Goal: Information Seeking & Learning: Find specific page/section

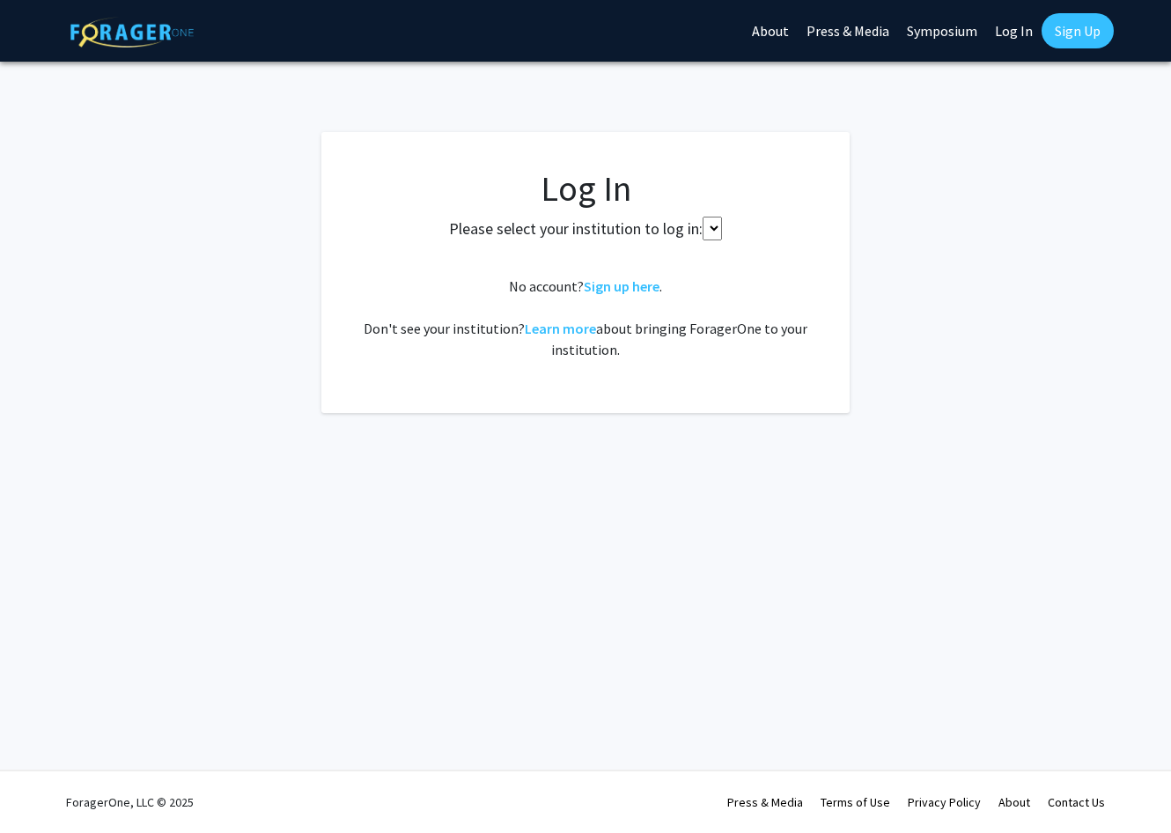
select select
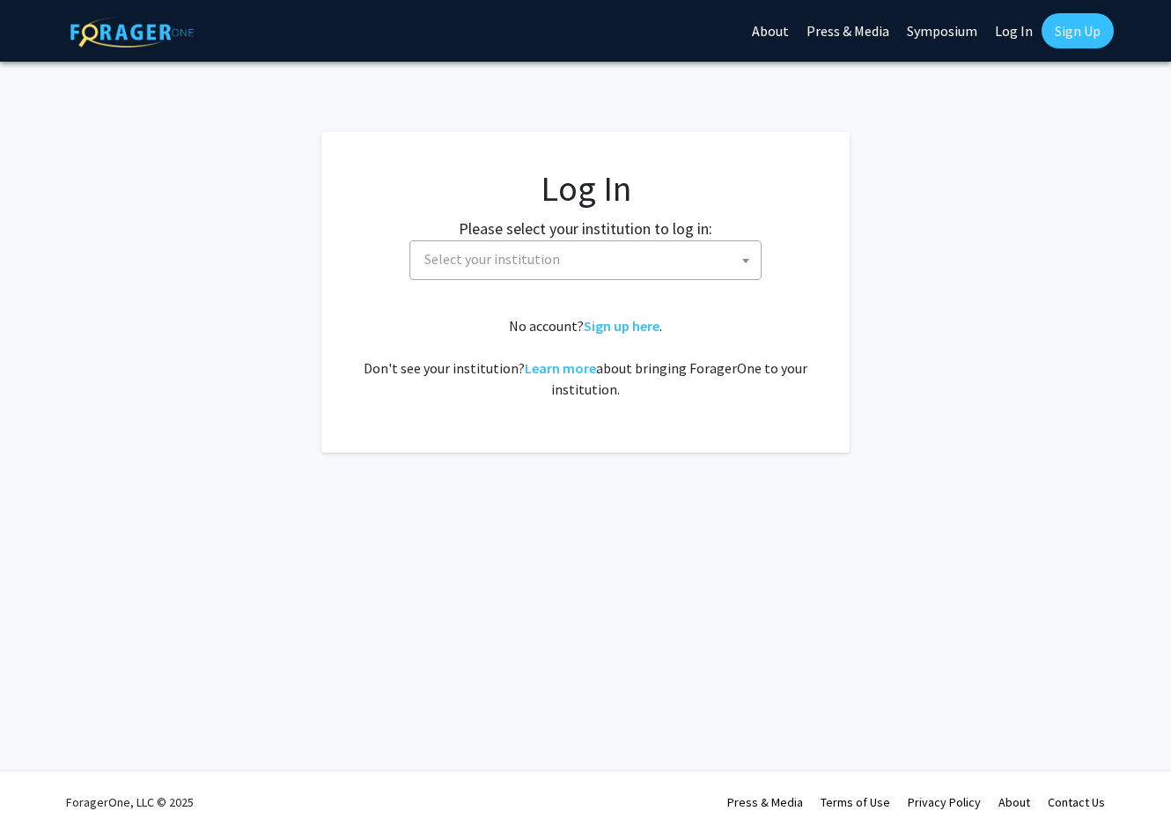
click at [643, 257] on span "Select your institution" at bounding box center [588, 259] width 343 height 36
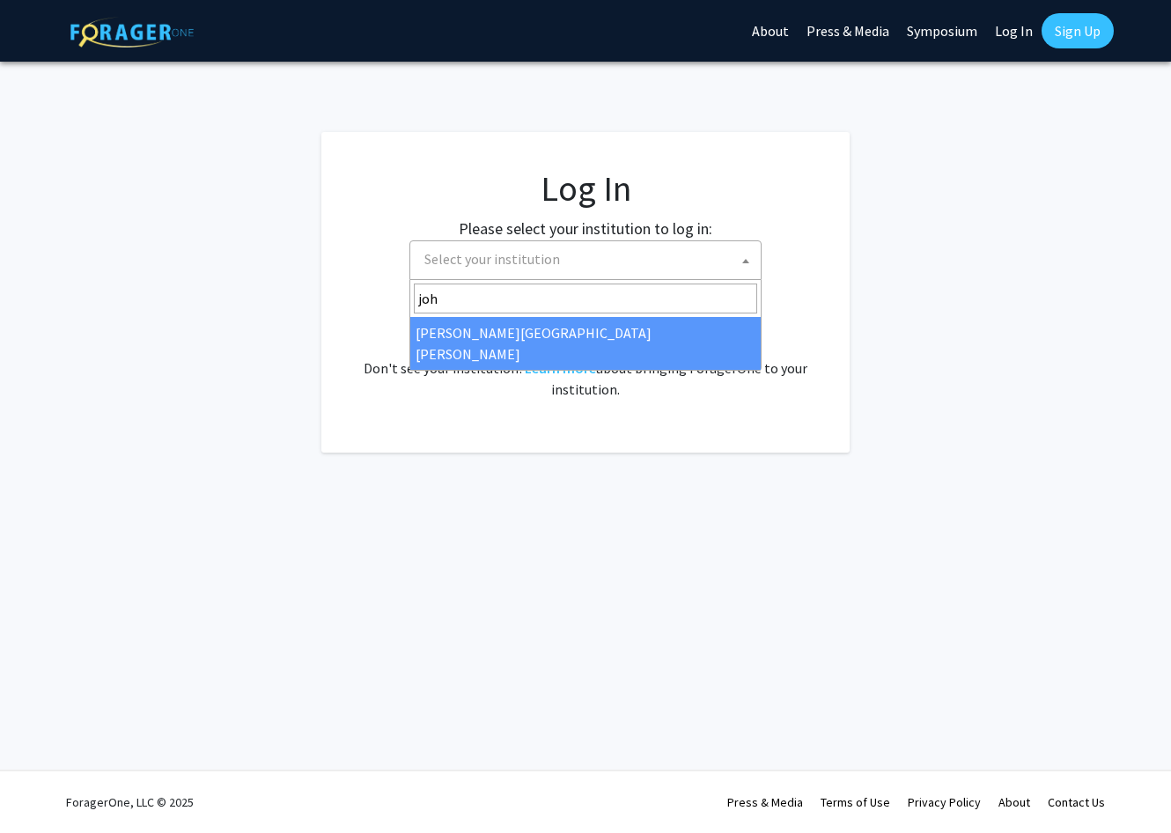
type input "joh"
select select "1"
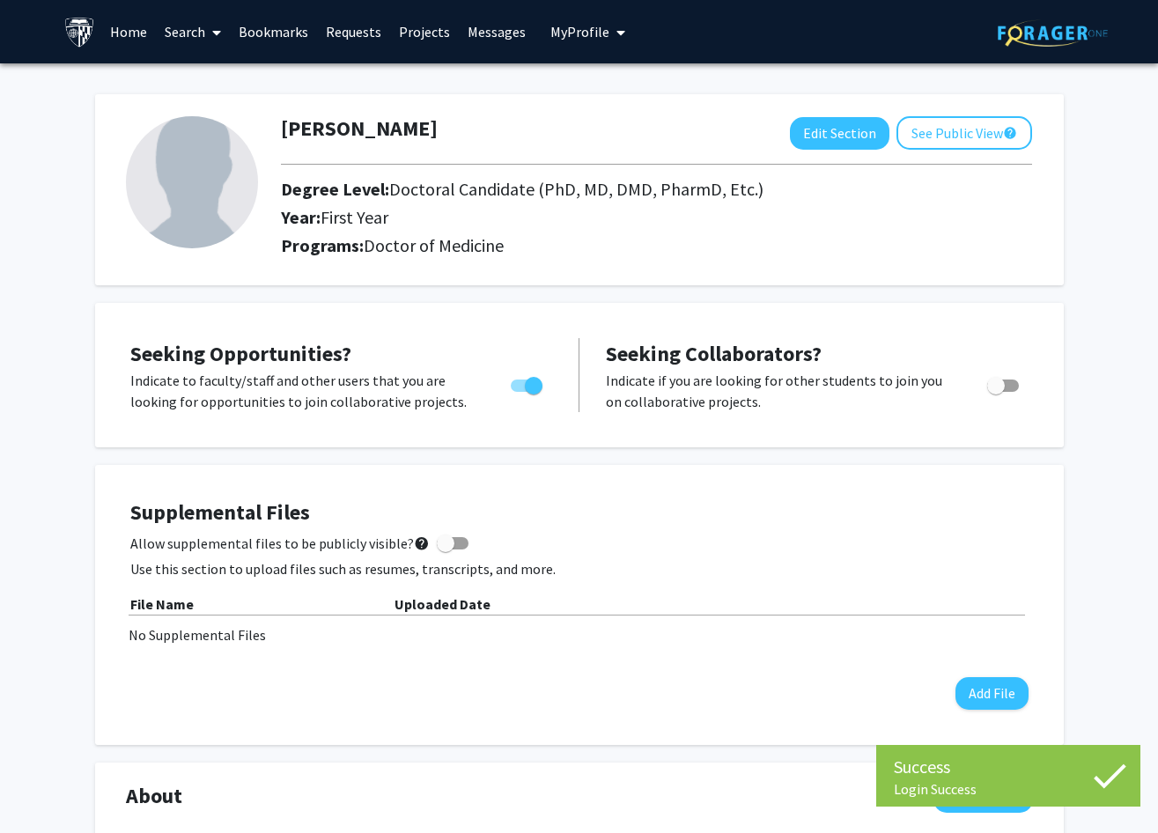
click at [201, 31] on link "Search" at bounding box center [193, 32] width 74 height 62
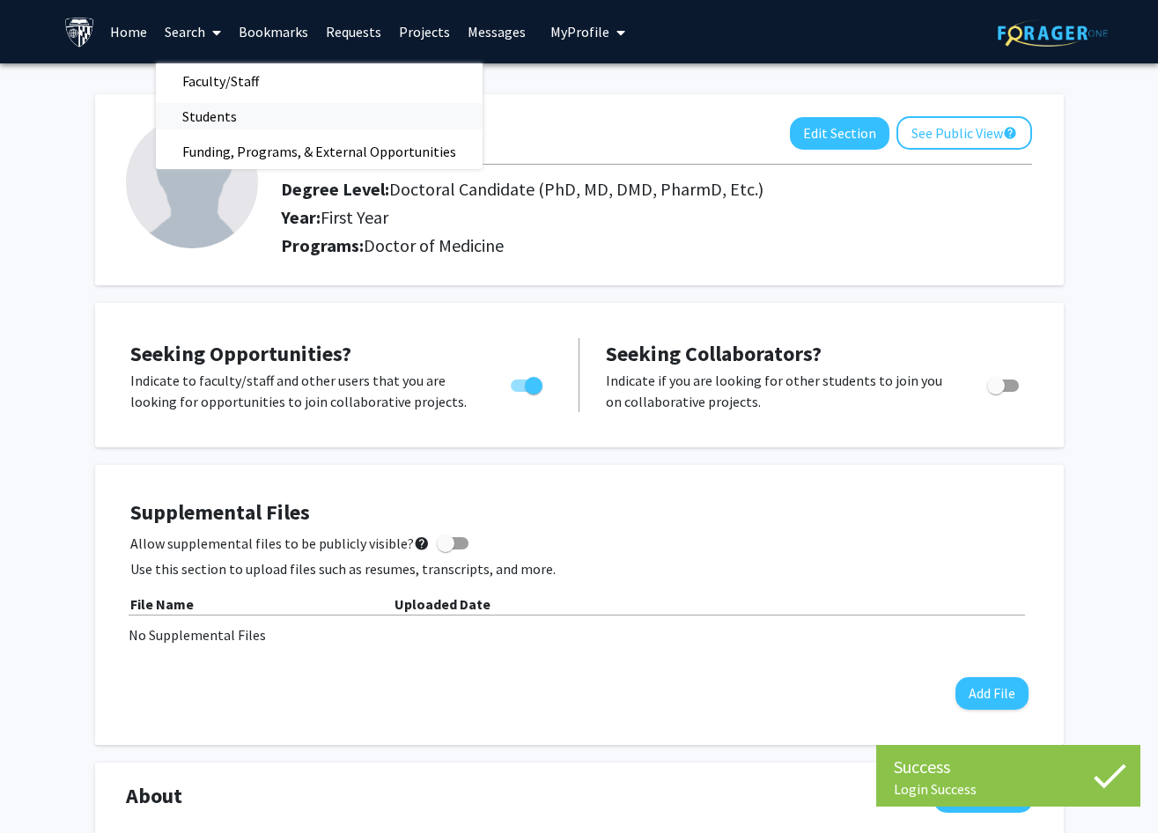
click at [191, 114] on span "Students" at bounding box center [209, 116] width 107 height 35
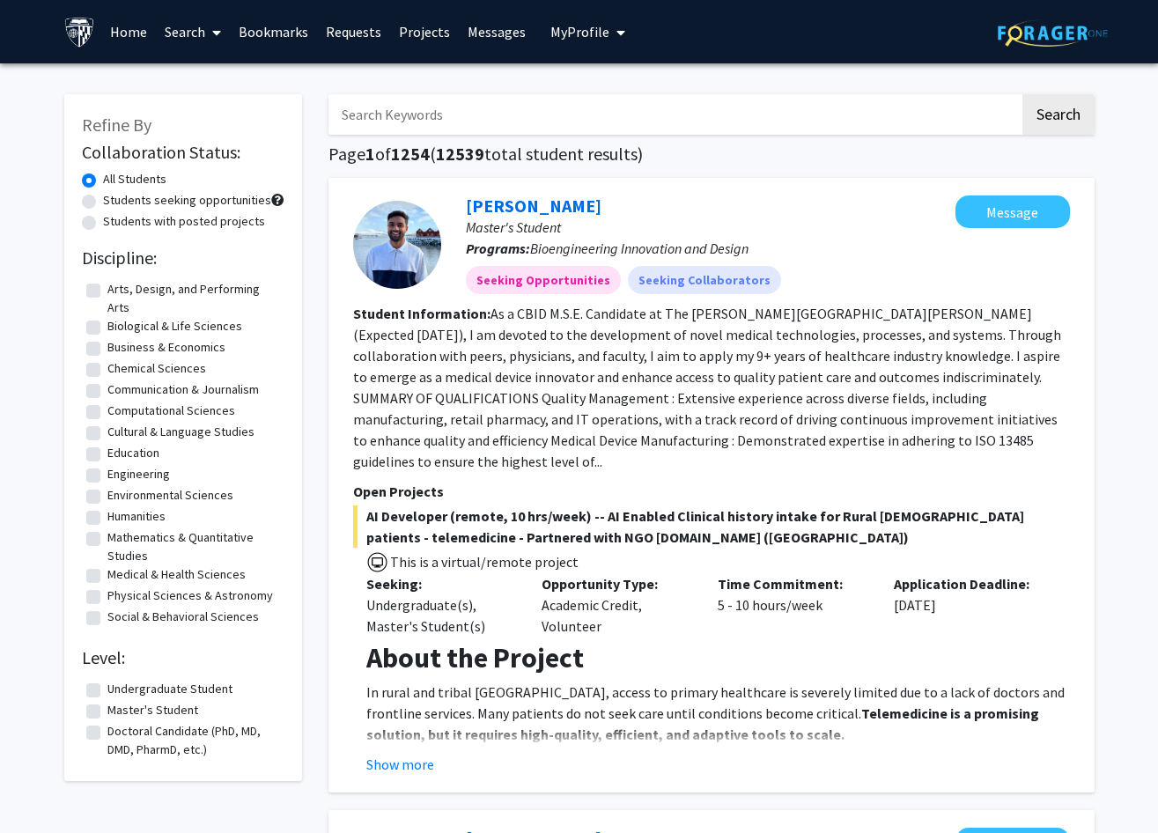
click at [136, 576] on label "Medical & Health Sciences" at bounding box center [176, 574] width 138 height 18
click at [119, 576] on input "Medical & Health Sciences" at bounding box center [112, 570] width 11 height 11
checkbox input "true"
click at [203, 39] on link "Search" at bounding box center [193, 32] width 74 height 62
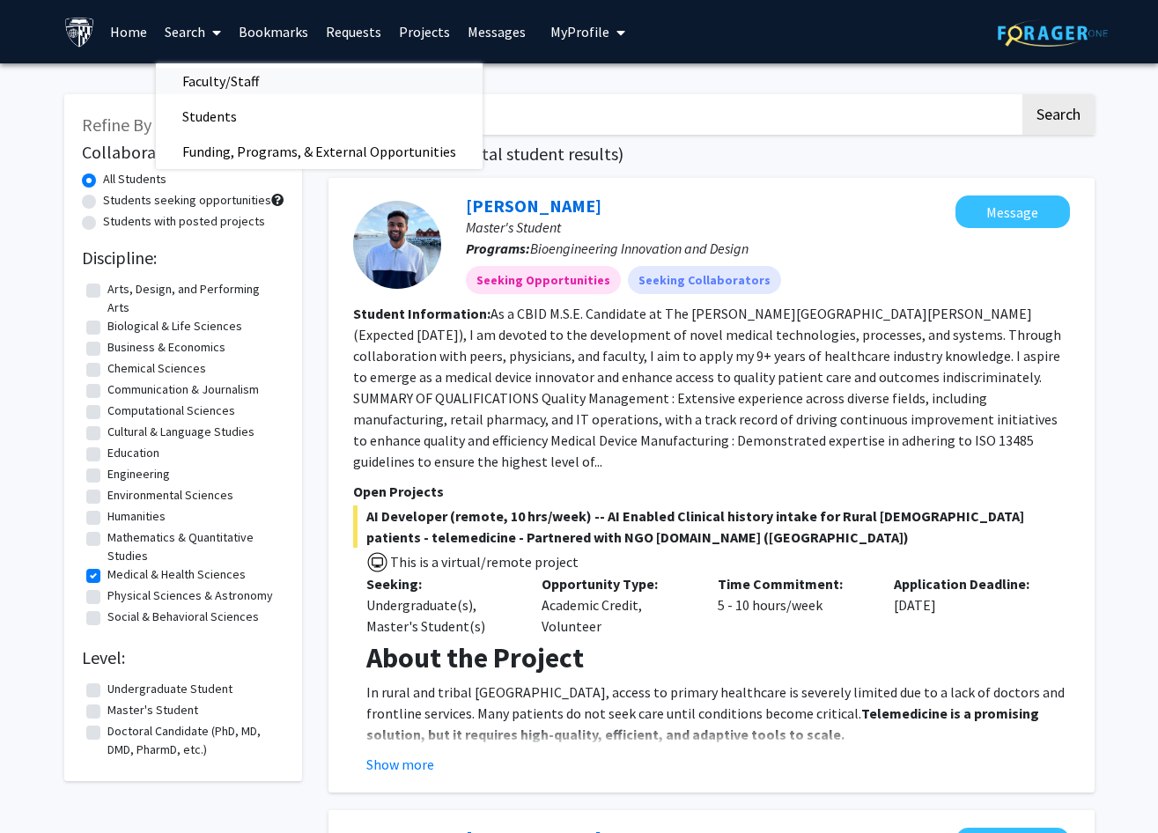
click at [233, 89] on span "Faculty/Staff" at bounding box center [220, 80] width 129 height 35
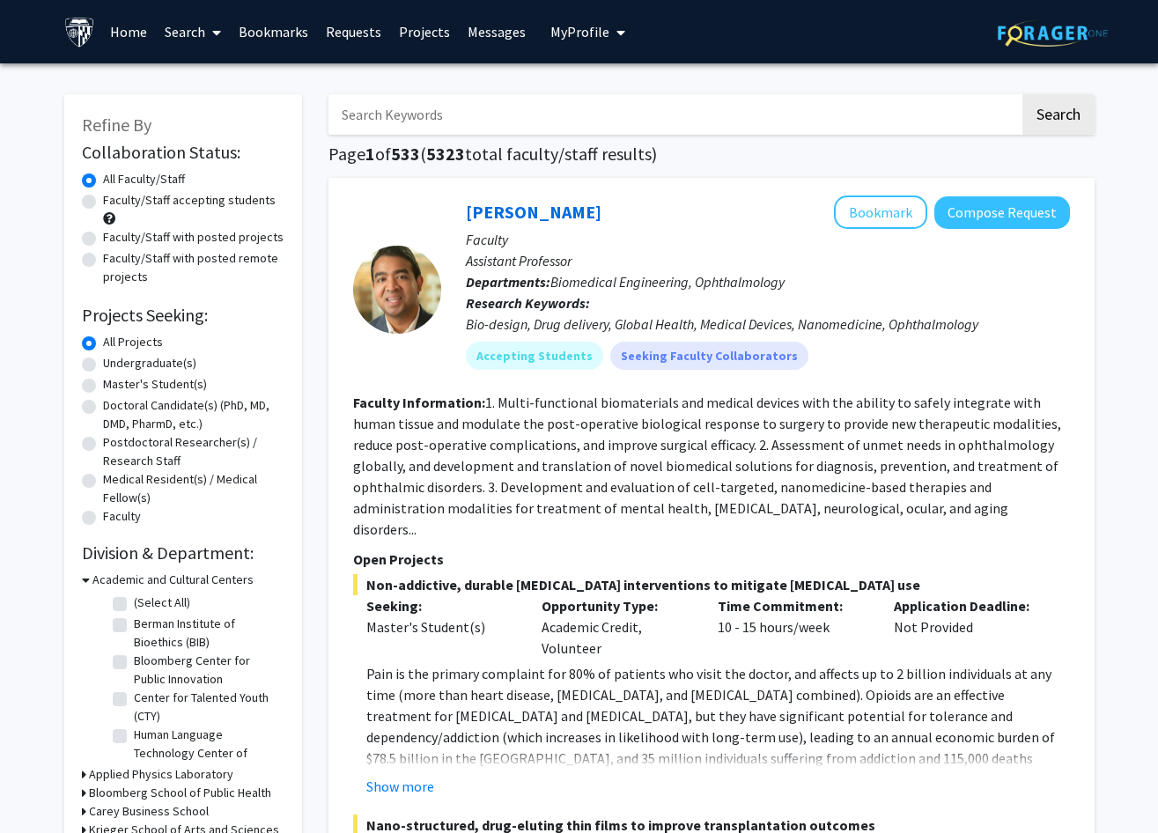
click at [135, 483] on label "Medical Resident(s) / Medical Fellow(s)" at bounding box center [193, 488] width 181 height 37
click at [114, 482] on input "Medical Resident(s) / Medical Fellow(s)" at bounding box center [108, 475] width 11 height 11
radio input "true"
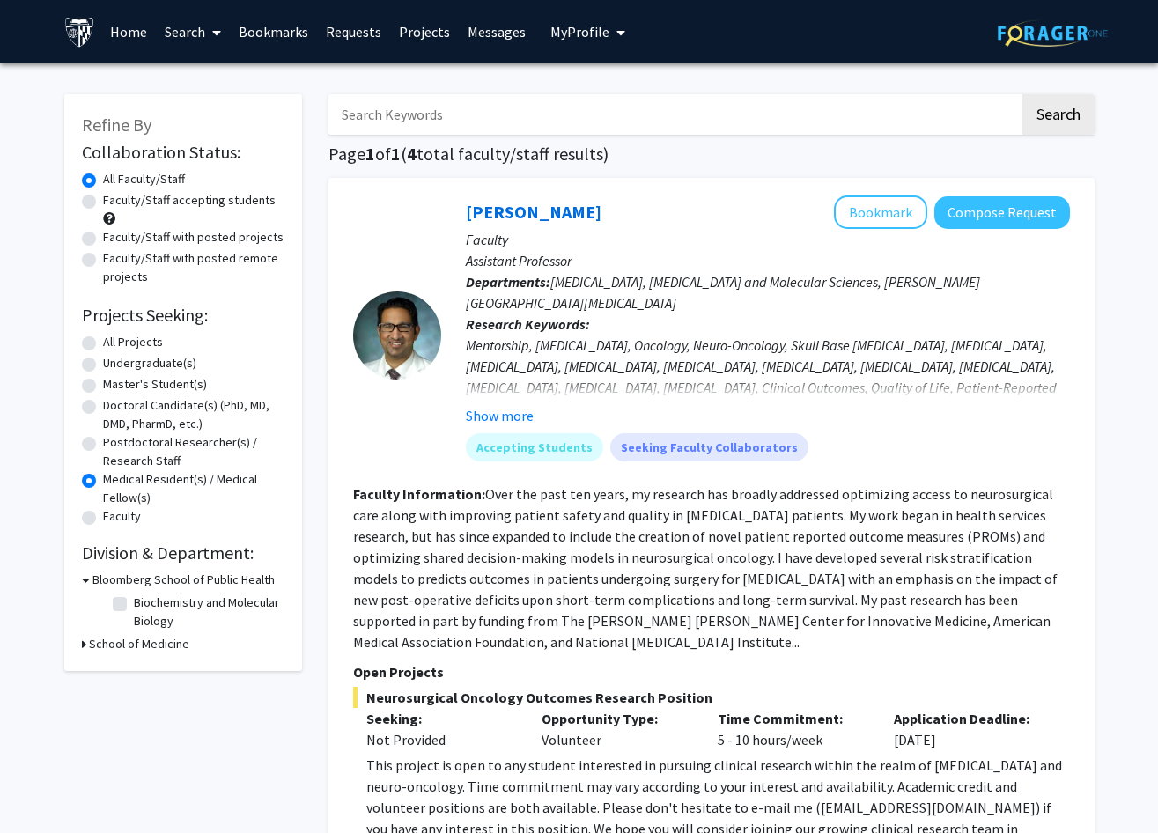
click at [154, 423] on label "Doctoral Candidate(s) (PhD, MD, DMD, PharmD, etc.)" at bounding box center [193, 414] width 181 height 37
click at [114, 408] on input "Doctoral Candidate(s) (PhD, MD, DMD, PharmD, etc.)" at bounding box center [108, 401] width 11 height 11
radio input "true"
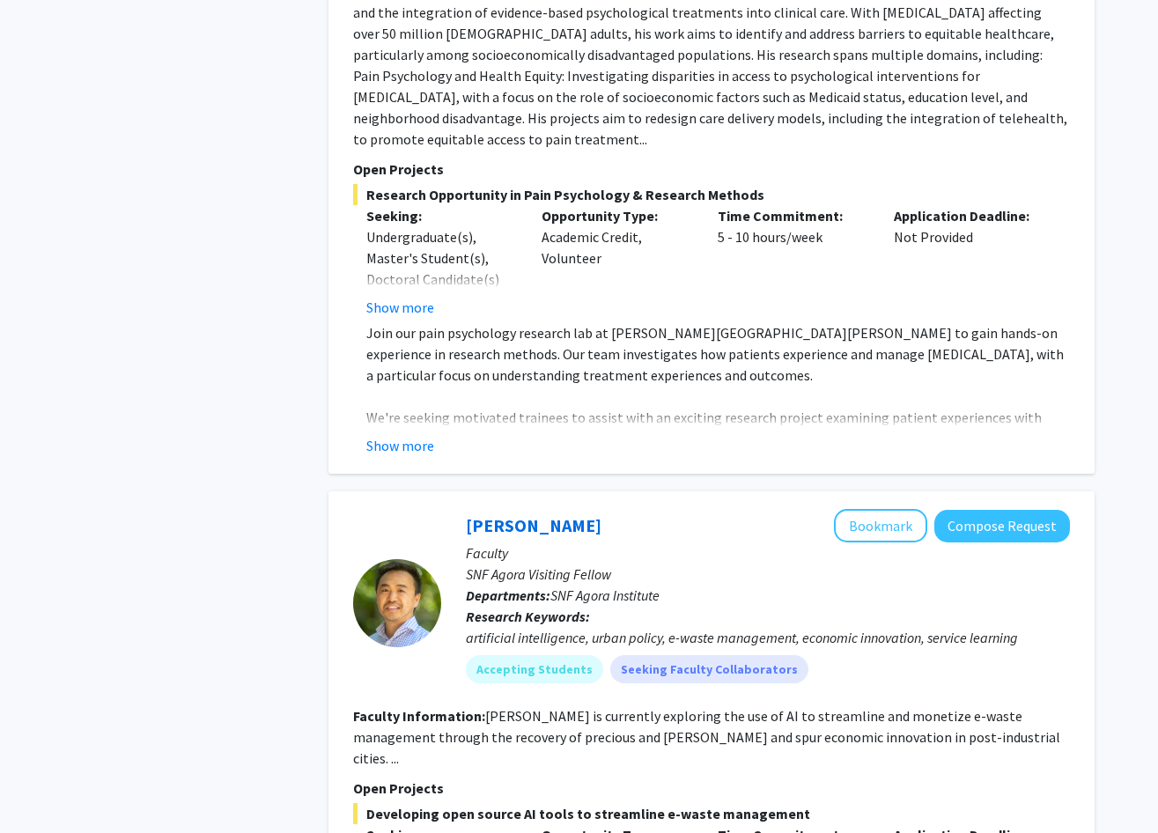
scroll to position [3738, 0]
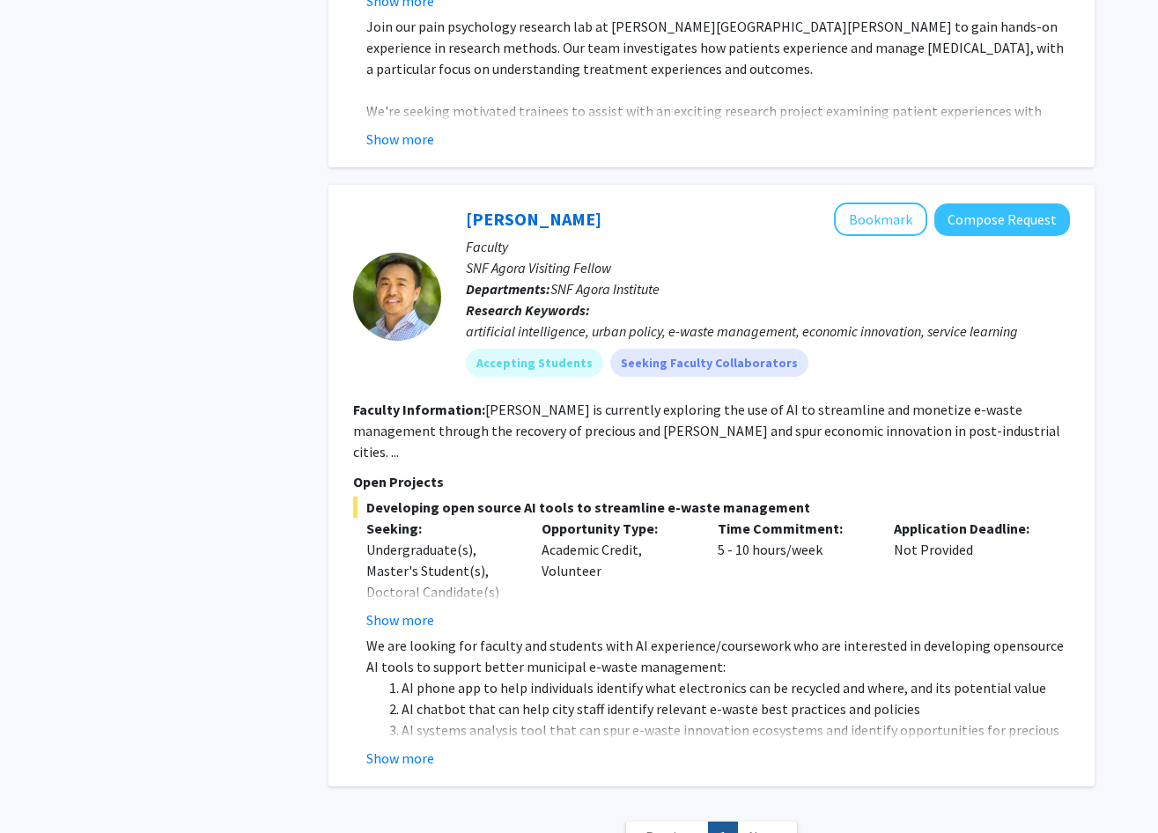
click at [763, 804] on nav "« Previous 1 Next »" at bounding box center [711, 839] width 766 height 71
